Goal: Navigation & Orientation: Understand site structure

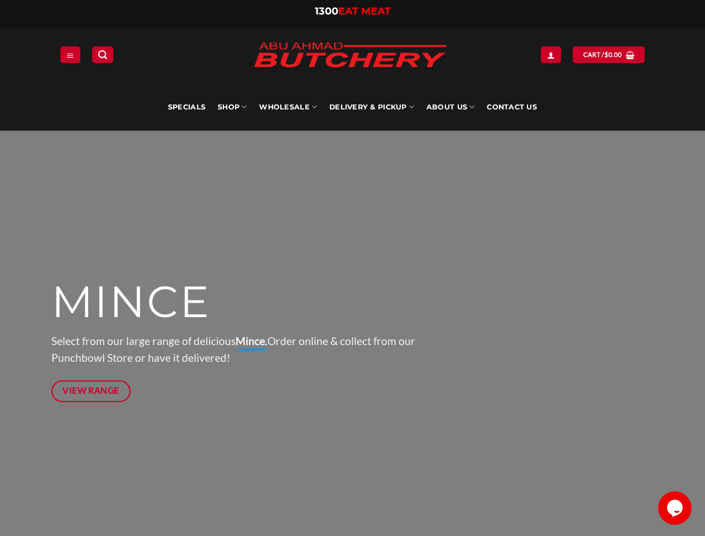
click at [352, 268] on div at bounding box center [352, 340] width 603 height 419
click at [70, 54] on icon "Menu" at bounding box center [70, 55] width 8 height 9
click at [232, 107] on link "SHOP" at bounding box center [232, 107] width 29 height 47
click at [289, 107] on link "Wholesale" at bounding box center [288, 107] width 58 height 47
click at [372, 107] on link "Delivery & Pickup" at bounding box center [371, 107] width 85 height 47
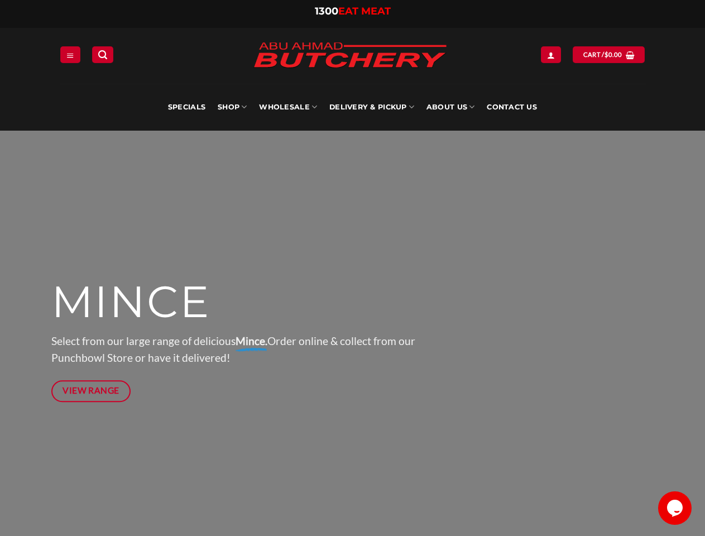
click at [451, 107] on link "About Us" at bounding box center [451, 107] width 48 height 47
click at [675, 508] on icon "Chat widget" at bounding box center [675, 508] width 16 height 17
